Goal: Information Seeking & Learning: Learn about a topic

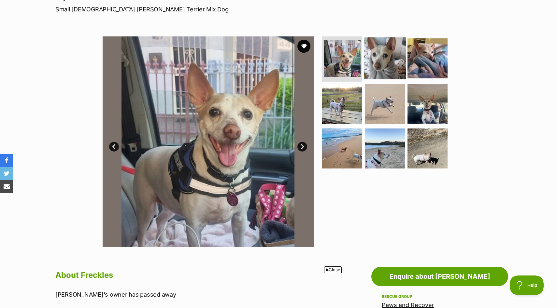
click at [373, 58] on img at bounding box center [385, 58] width 42 height 42
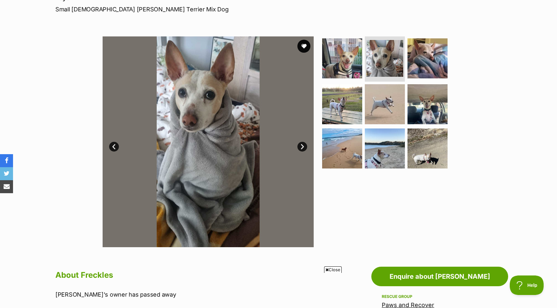
click at [302, 145] on link "Next" at bounding box center [302, 147] width 10 height 10
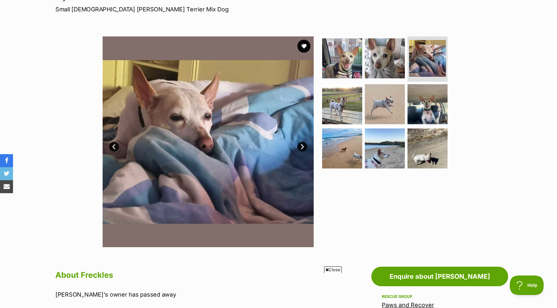
click at [302, 145] on link "Next" at bounding box center [302, 147] width 10 height 10
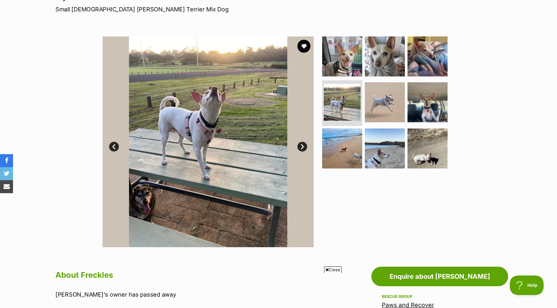
click at [302, 145] on link "Next" at bounding box center [302, 147] width 10 height 10
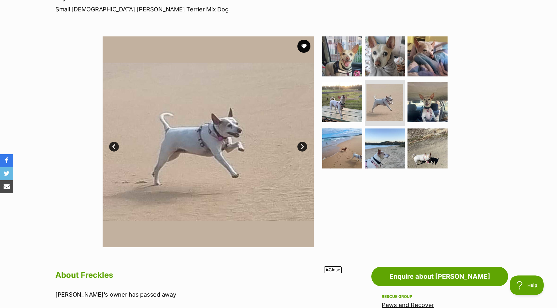
click at [302, 145] on link "Next" at bounding box center [302, 147] width 10 height 10
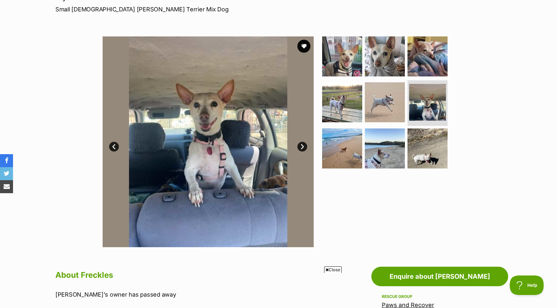
click at [302, 145] on link "Next" at bounding box center [302, 147] width 10 height 10
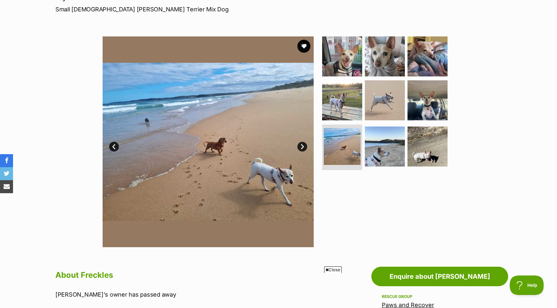
click at [302, 145] on link "Next" at bounding box center [302, 147] width 10 height 10
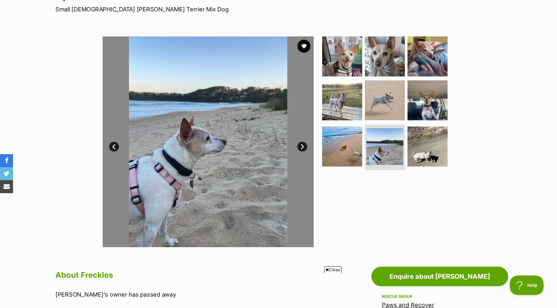
click at [302, 145] on link "Next" at bounding box center [302, 147] width 10 height 10
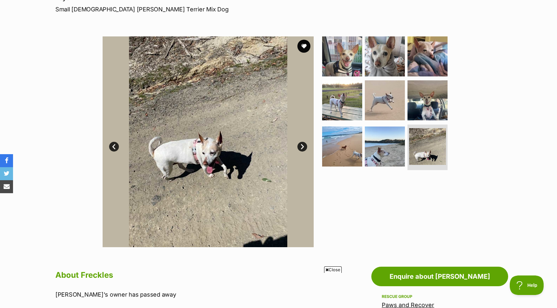
click at [302, 145] on link "Next" at bounding box center [302, 147] width 10 height 10
